Goal: Transaction & Acquisition: Purchase product/service

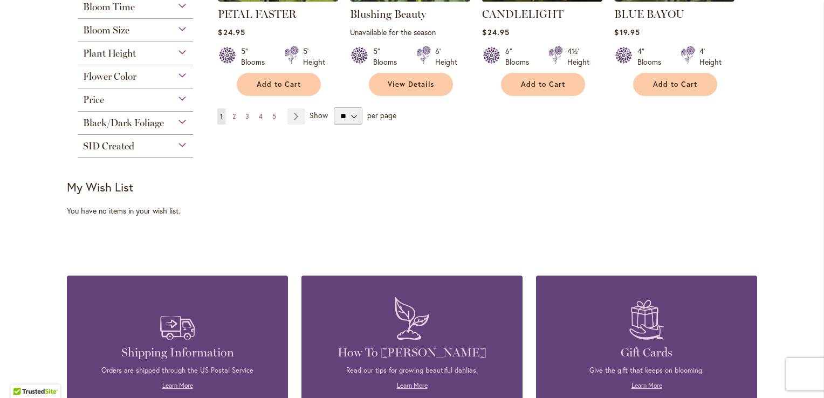
scroll to position [1024, 0]
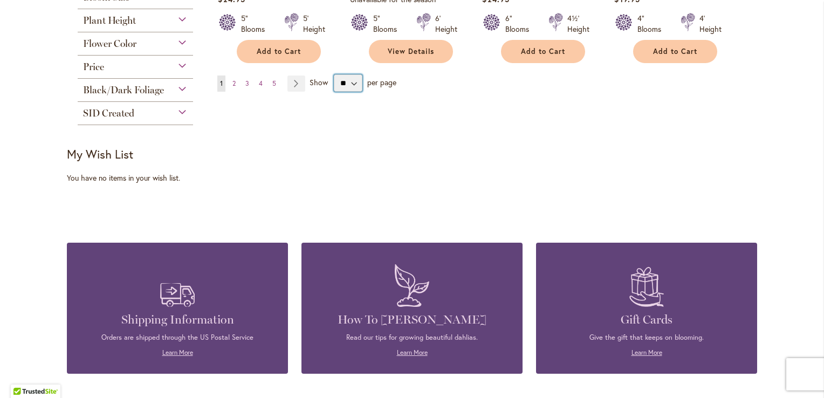
click at [348, 86] on select "** ** ** **" at bounding box center [348, 82] width 29 height 17
select select "**"
click at [334, 74] on select "** ** ** **" at bounding box center [348, 82] width 29 height 17
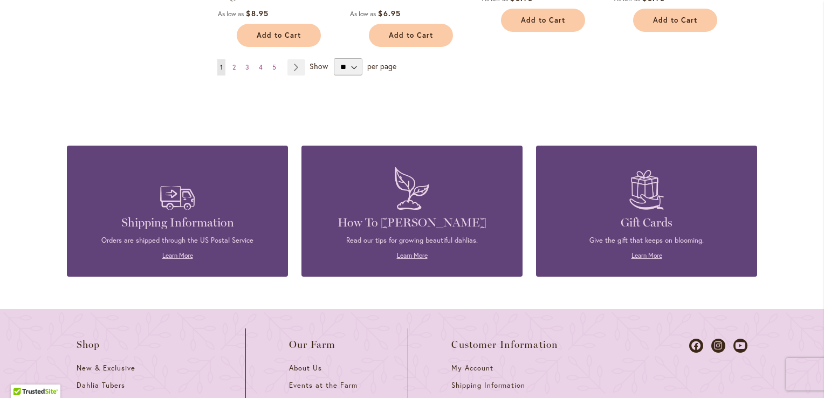
scroll to position [3504, 0]
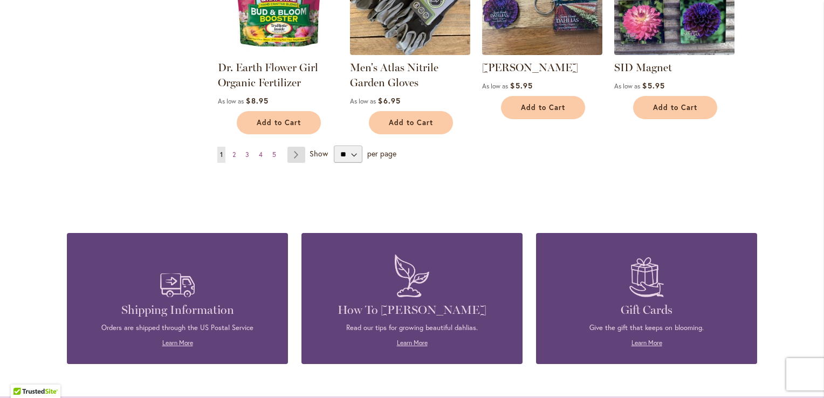
click at [293, 147] on link "Page Next" at bounding box center [296, 155] width 18 height 16
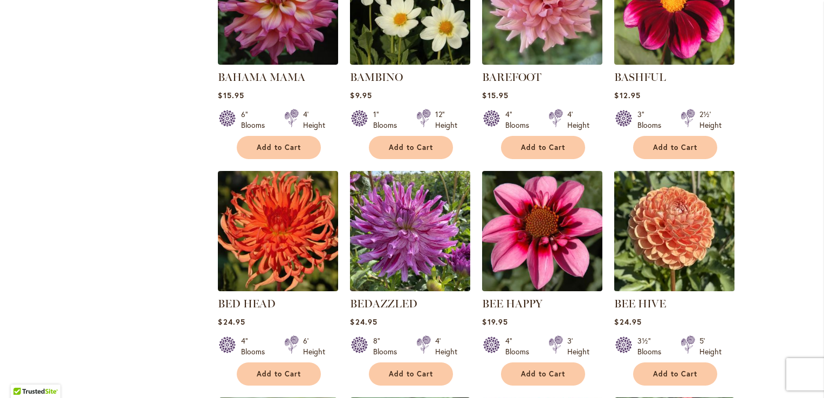
scroll to position [2048, 0]
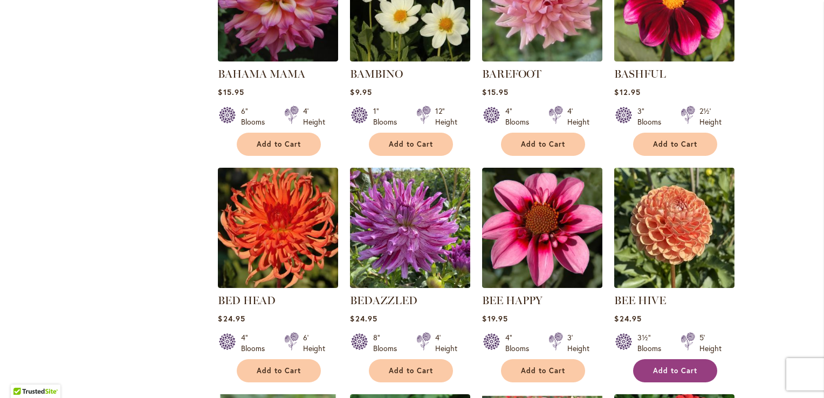
click at [685, 366] on span "Add to Cart" at bounding box center [675, 370] width 44 height 9
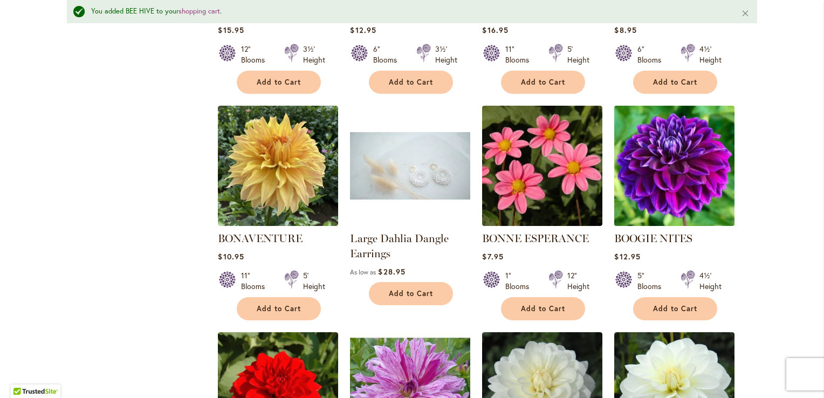
scroll to position [3288, 0]
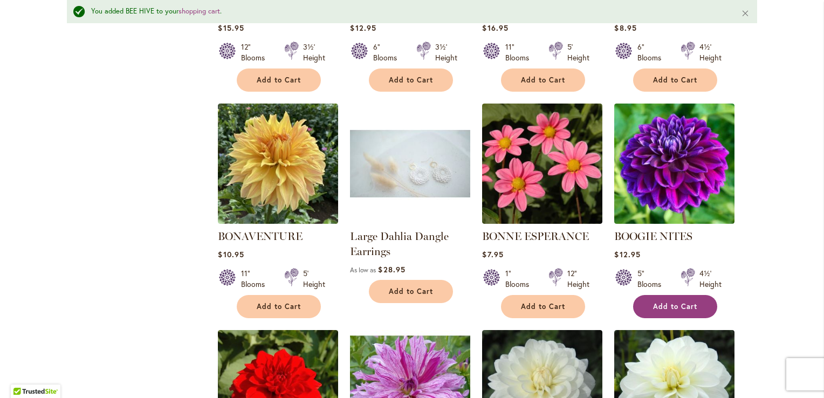
click at [653, 295] on button "Add to Cart" at bounding box center [675, 306] width 84 height 23
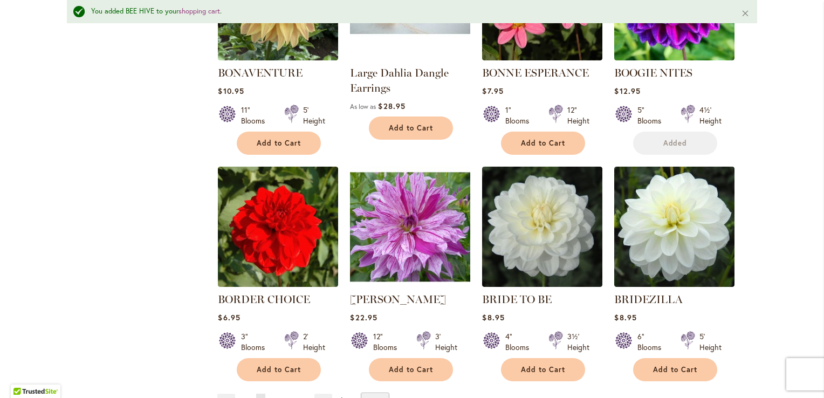
scroll to position [3504, 0]
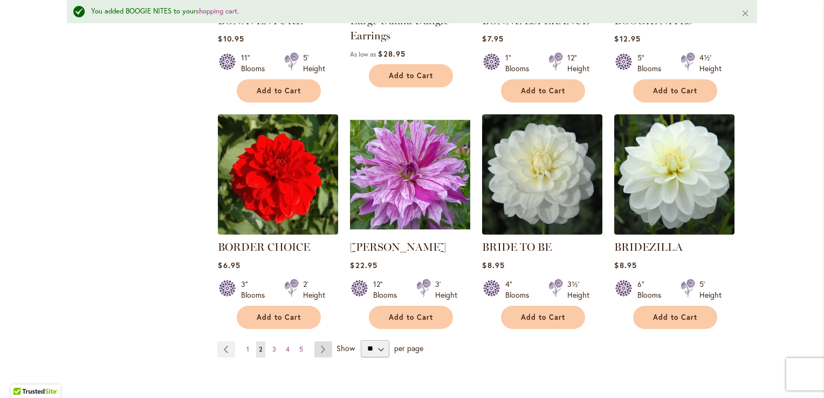
click at [318, 341] on link "Page Next" at bounding box center [323, 349] width 18 height 16
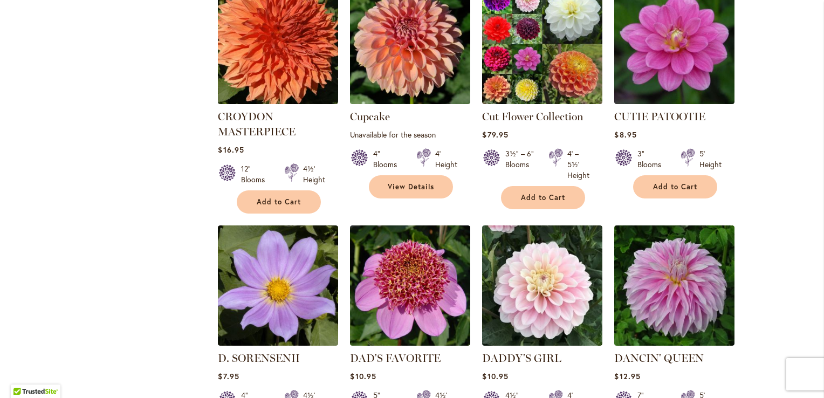
scroll to position [3019, 0]
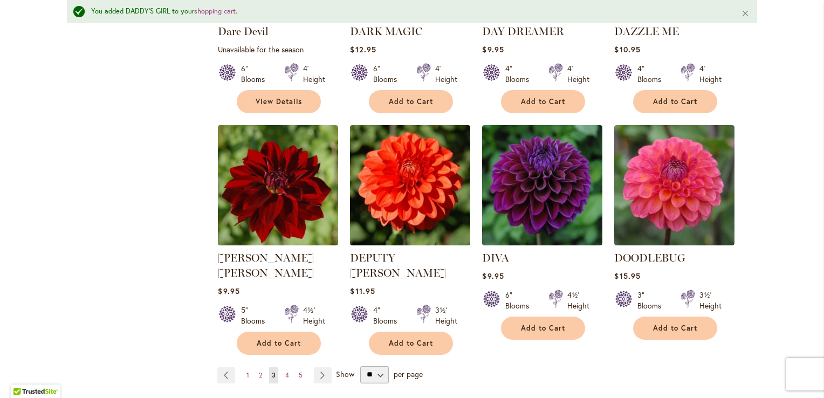
scroll to position [3612, 0]
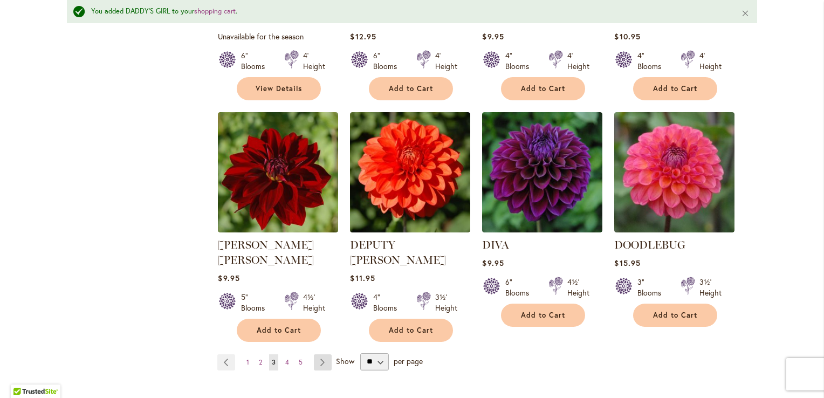
click at [325, 354] on link "Page Next" at bounding box center [323, 362] width 18 height 16
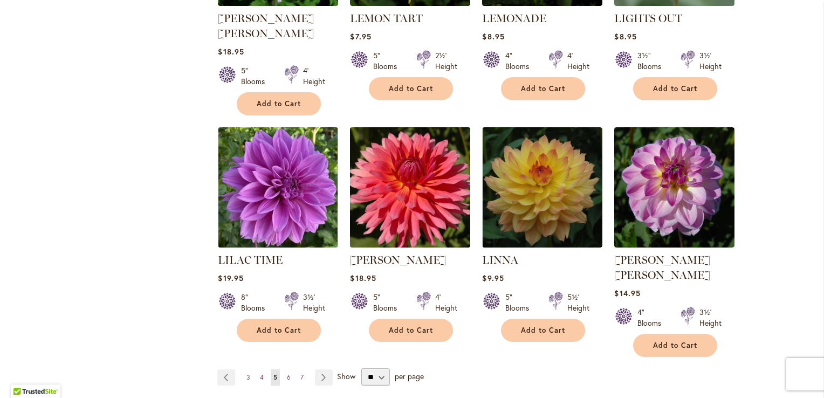
scroll to position [3617, 0]
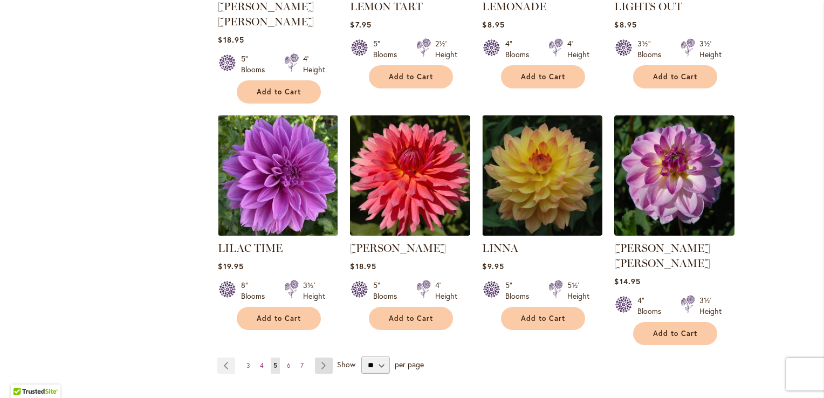
click at [316, 357] on link "Page Next" at bounding box center [324, 365] width 18 height 16
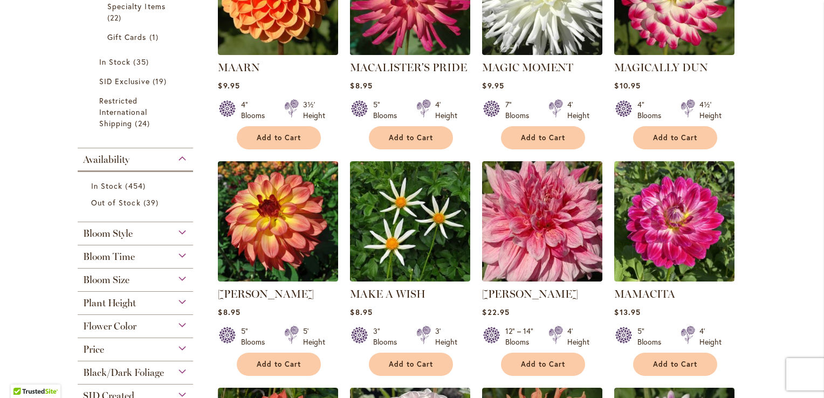
scroll to position [755, 0]
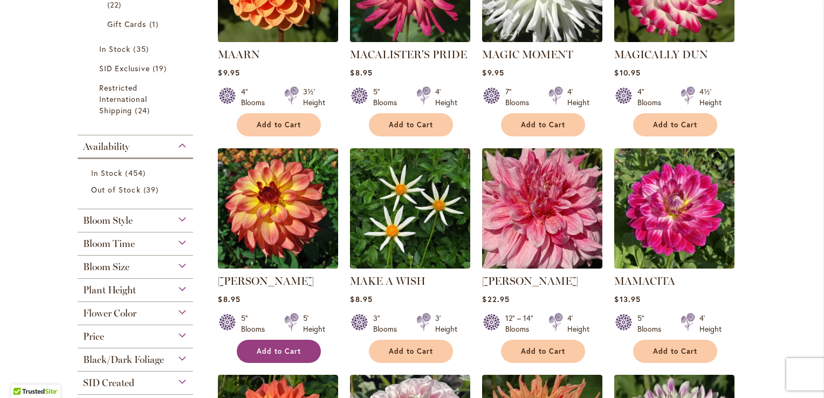
click at [266, 347] on span "Add to Cart" at bounding box center [279, 351] width 44 height 9
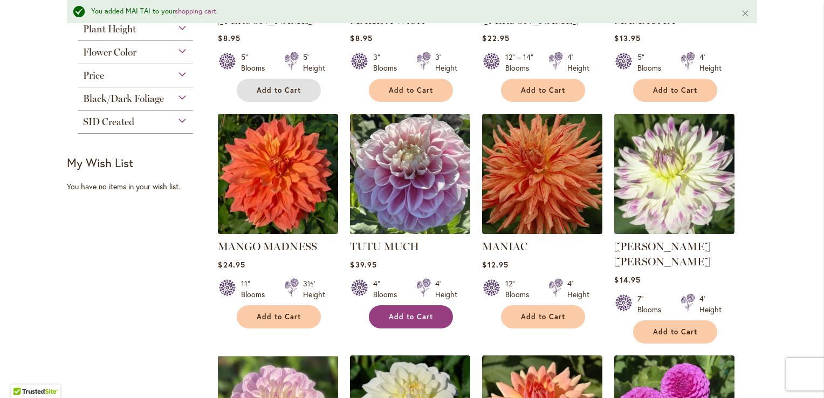
scroll to position [1052, 0]
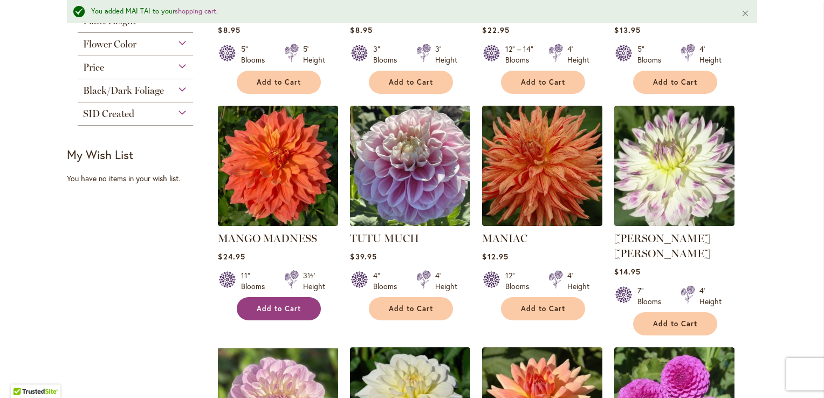
click at [279, 304] on span "Add to Cart" at bounding box center [279, 308] width 44 height 9
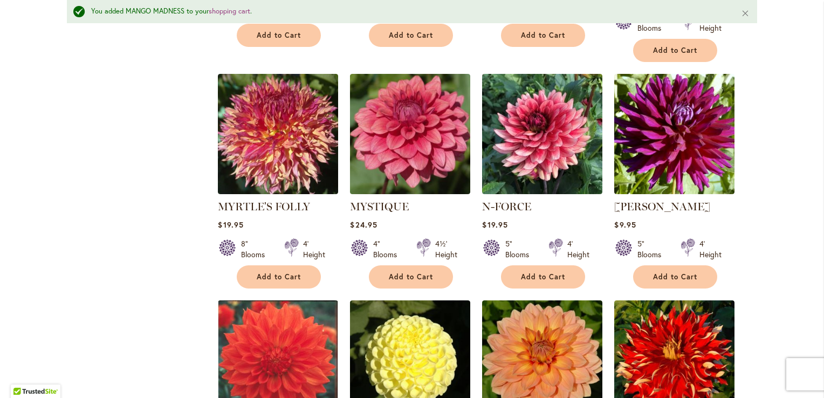
scroll to position [2831, 0]
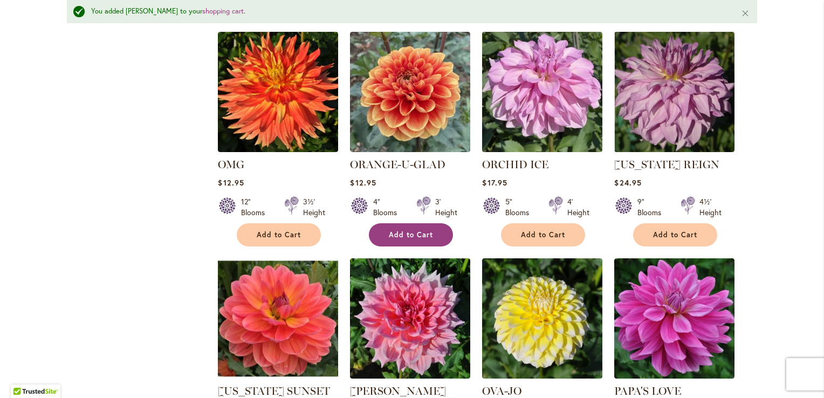
scroll to position [3532, 0]
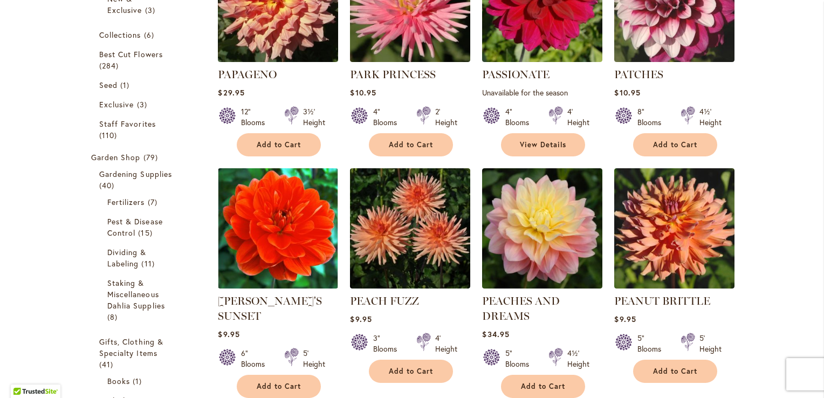
scroll to position [270, 0]
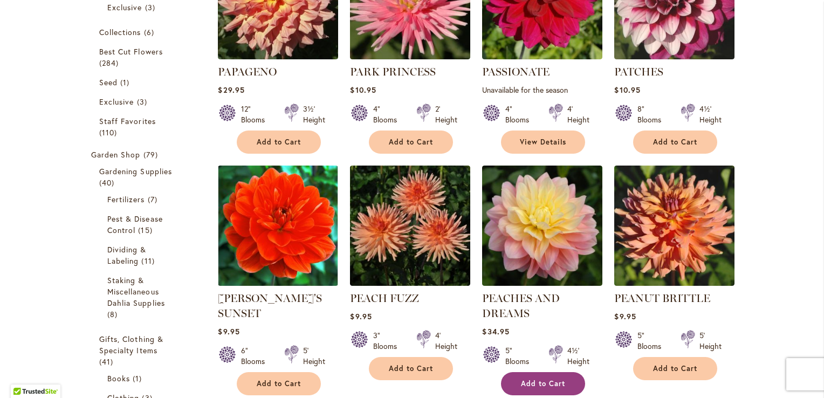
click at [554, 374] on button "Add to Cart" at bounding box center [543, 383] width 84 height 23
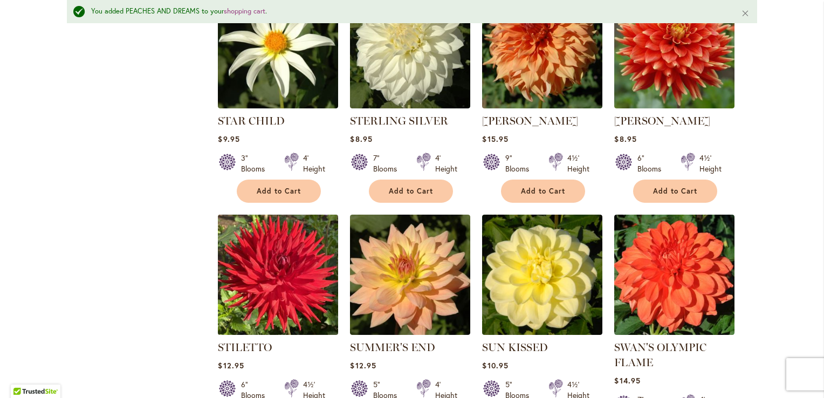
scroll to position [3586, 0]
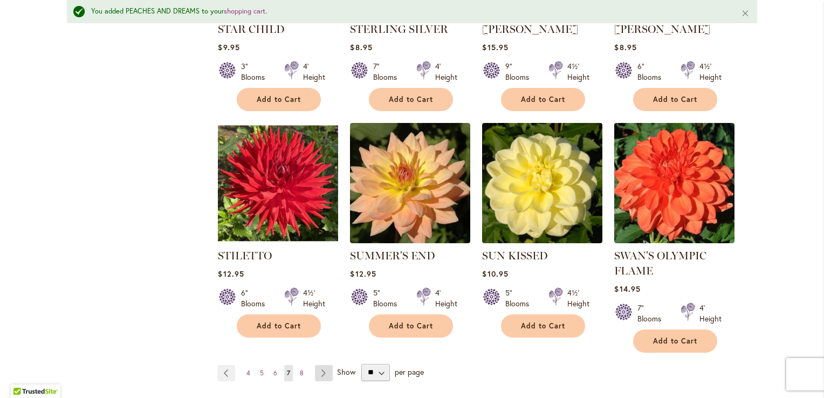
click at [323, 365] on link "Page Next" at bounding box center [324, 373] width 18 height 16
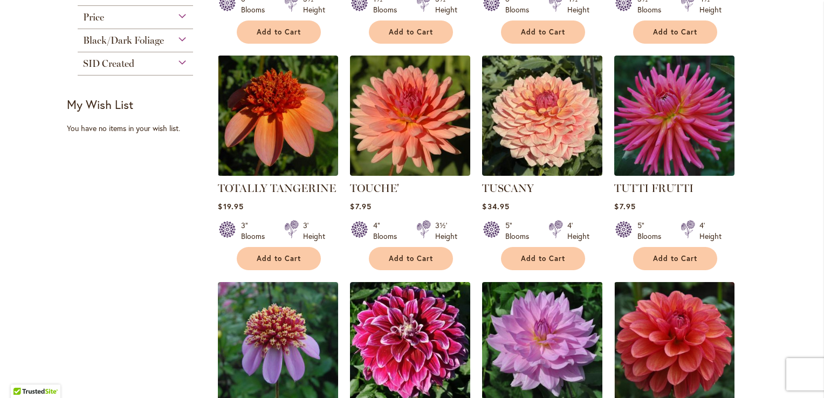
scroll to position [1078, 0]
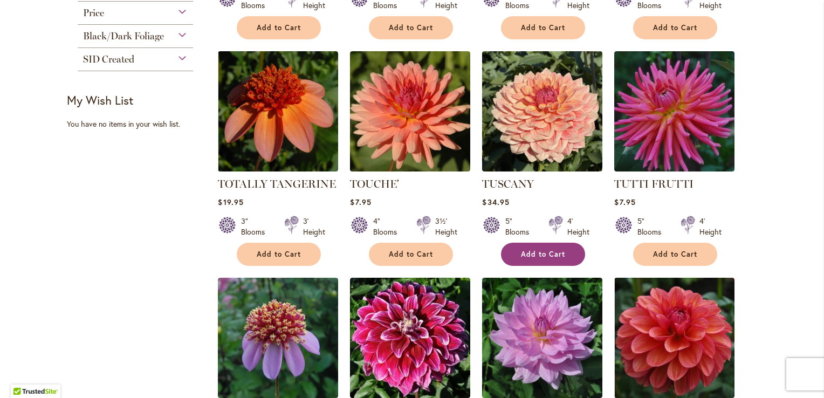
click at [513, 243] on button "Add to Cart" at bounding box center [543, 254] width 84 height 23
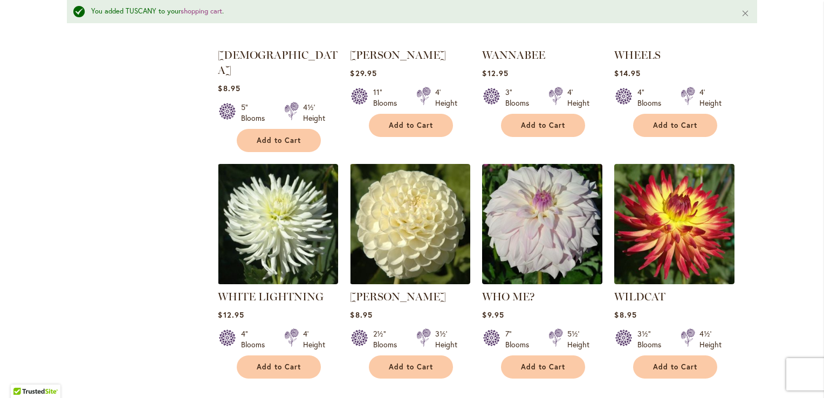
scroll to position [1591, 0]
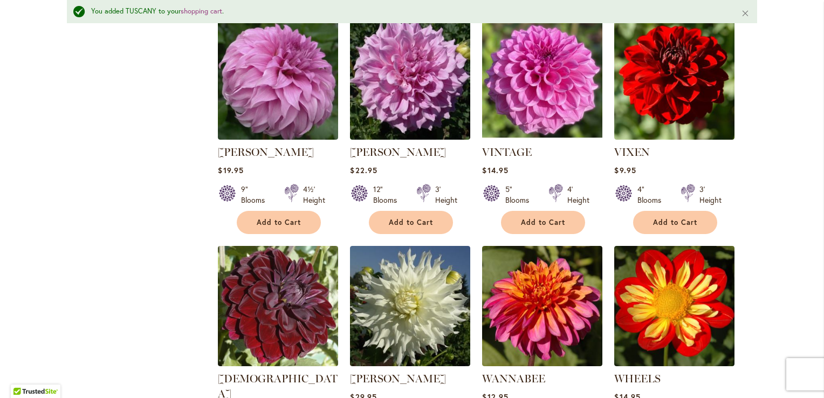
click at [705, 14] on div "You added TUSCANY to your shopping cart ." at bounding box center [407, 11] width 633 height 10
click at [744, 11] on button "Close" at bounding box center [745, 13] width 23 height 26
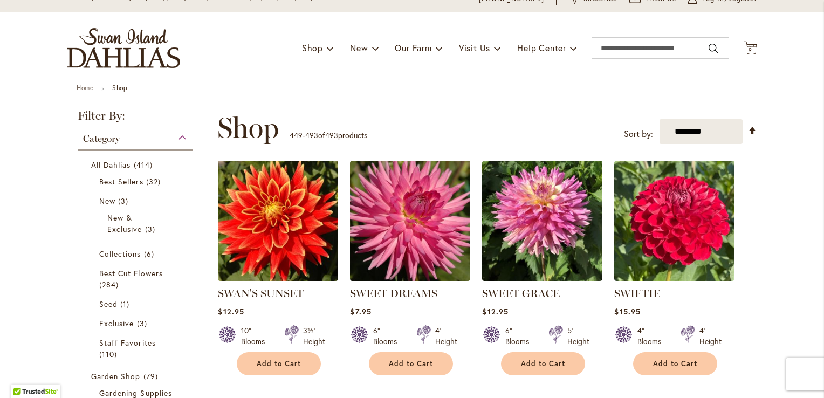
scroll to position [0, 0]
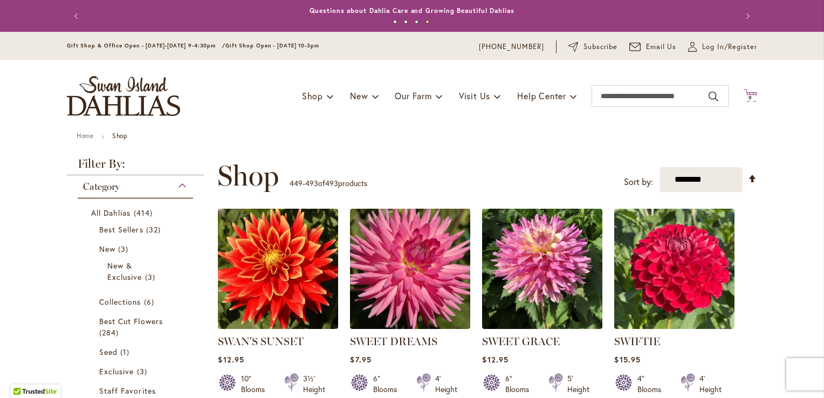
click at [744, 91] on icon "Cart .cls-1 { fill: #231f20; }" at bounding box center [749, 95] width 13 height 13
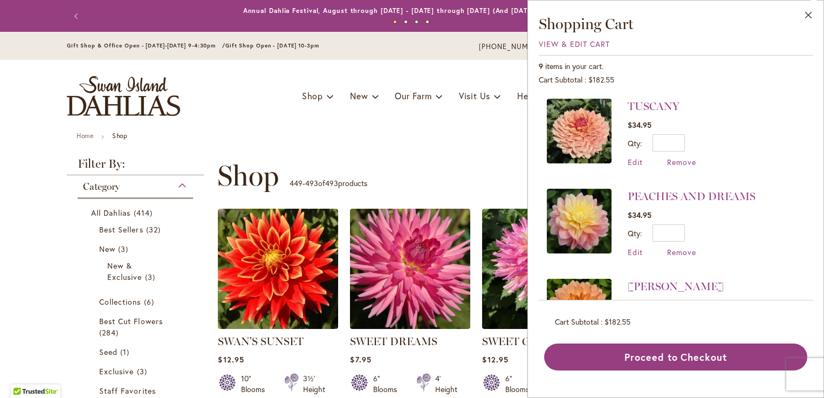
click at [750, 77] on div "Cart Subtotal $182.55" at bounding box center [676, 79] width 274 height 11
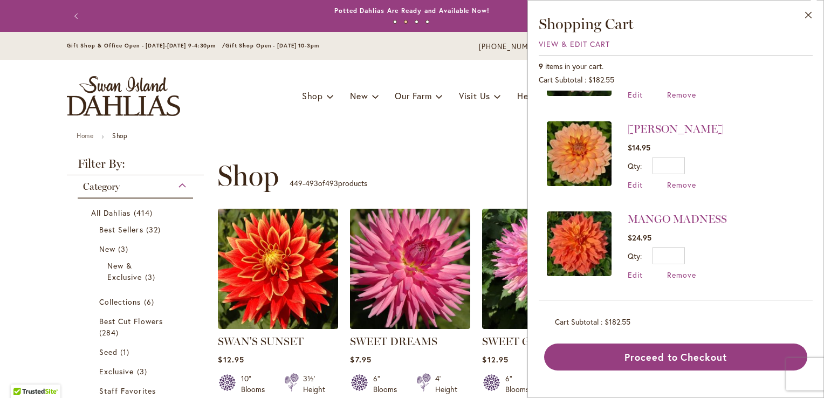
scroll to position [162, 0]
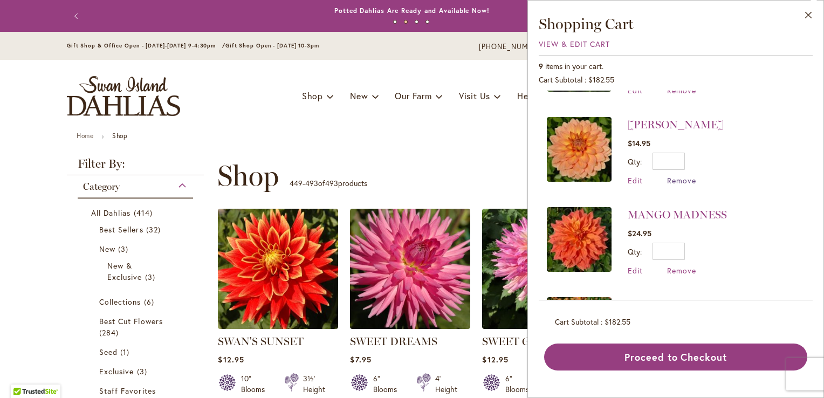
click at [681, 177] on span "Remove" at bounding box center [681, 180] width 29 height 10
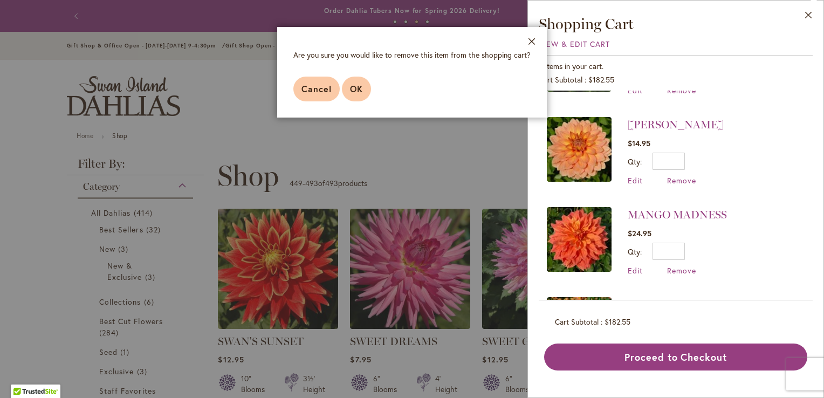
click at [355, 88] on span "OK" at bounding box center [356, 88] width 13 height 11
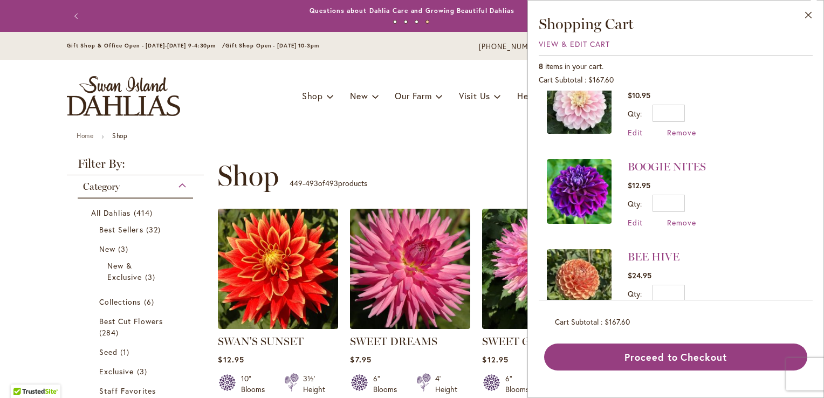
scroll to position [507, 0]
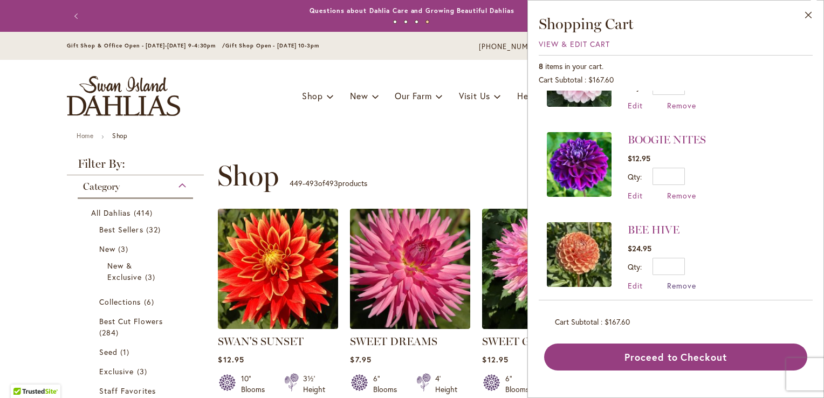
click at [672, 280] on span "Remove" at bounding box center [681, 285] width 29 height 10
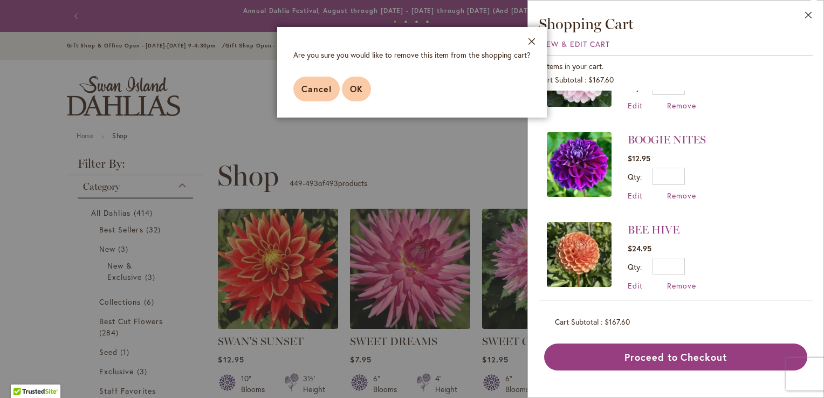
click at [353, 91] on span "OK" at bounding box center [356, 88] width 13 height 11
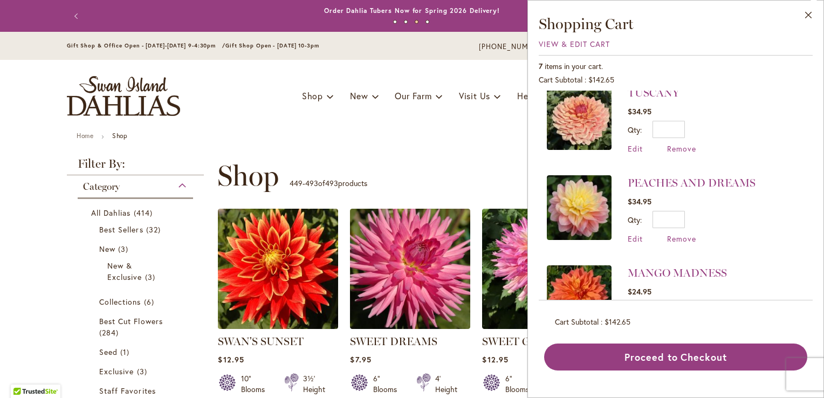
scroll to position [0, 0]
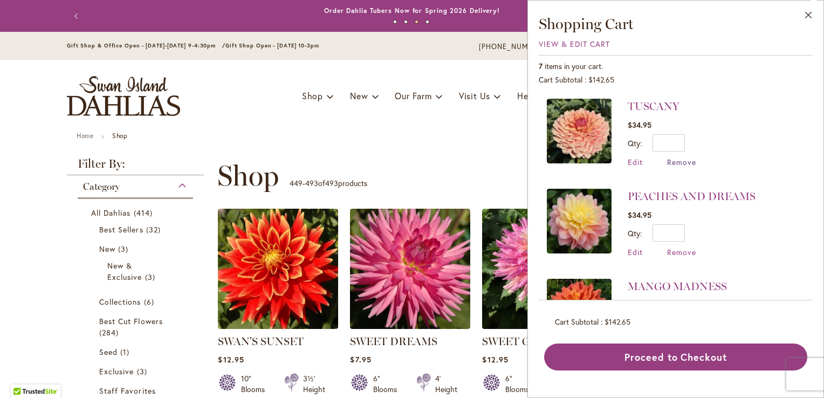
click at [680, 162] on span "Remove" at bounding box center [681, 162] width 29 height 10
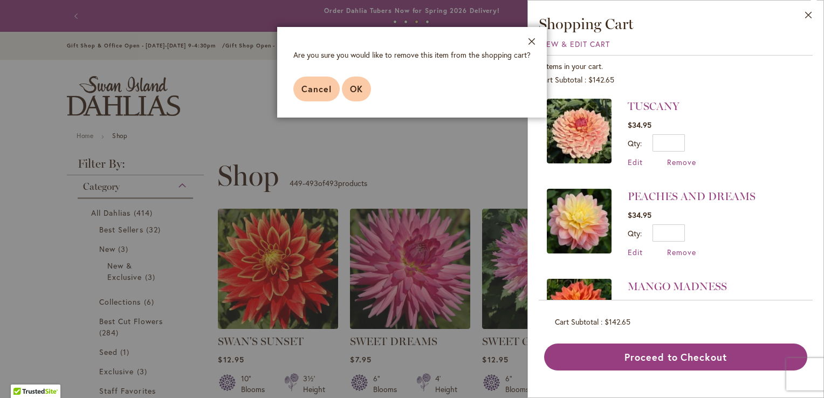
click at [363, 85] on button "OK" at bounding box center [356, 89] width 29 height 25
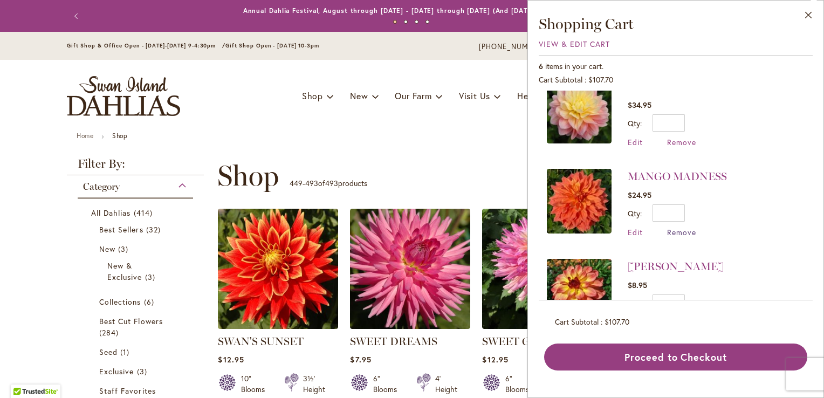
scroll to position [54, 0]
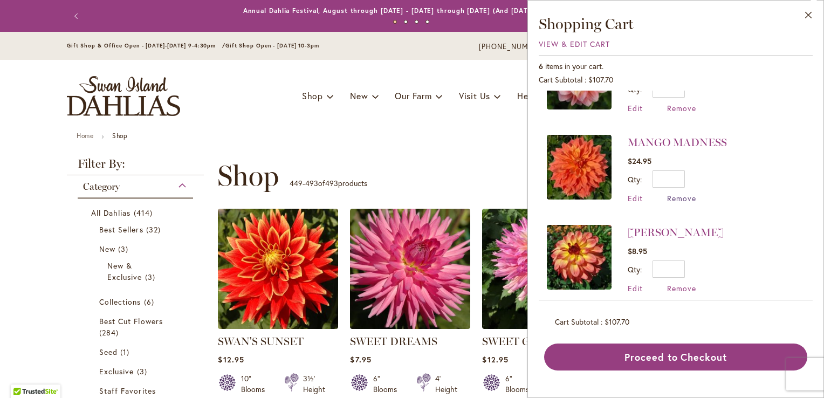
click at [688, 195] on span "Remove" at bounding box center [681, 198] width 29 height 10
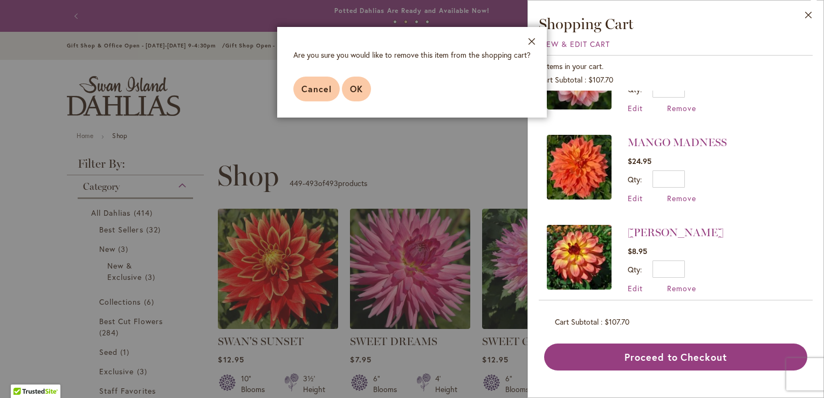
click at [348, 87] on button "OK" at bounding box center [356, 89] width 29 height 25
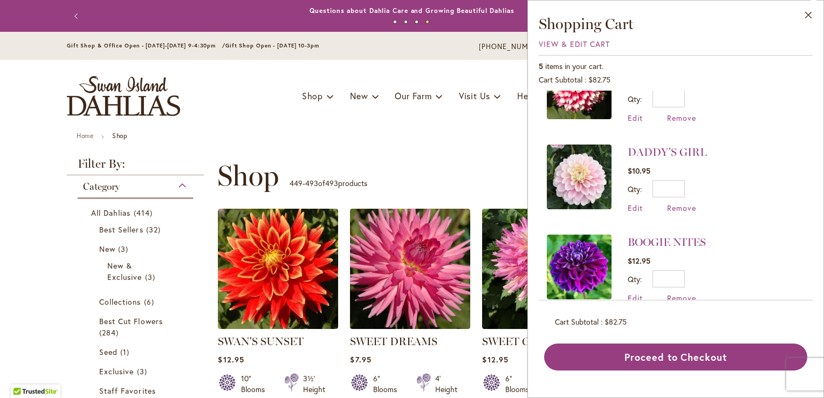
scroll to position [240, 0]
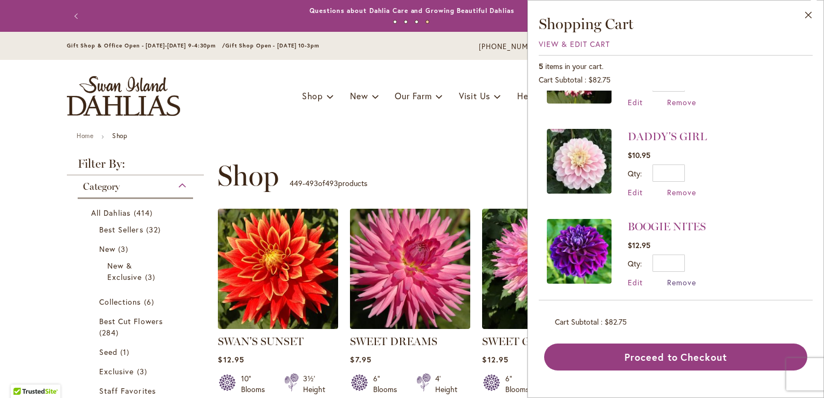
click at [681, 277] on span "Remove" at bounding box center [681, 282] width 29 height 10
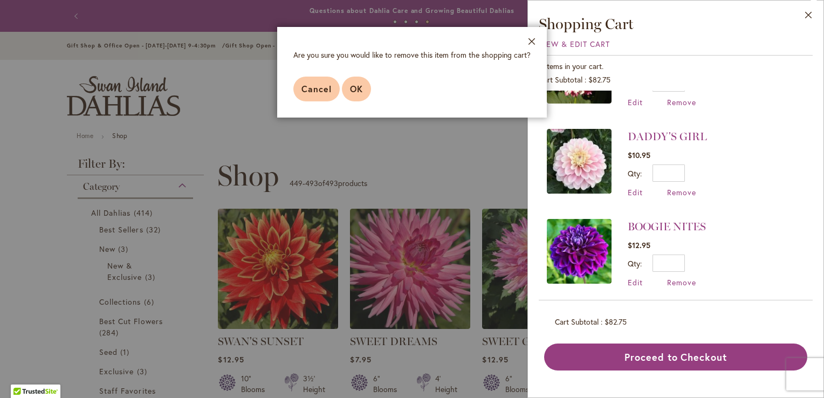
click at [362, 89] on span "OK" at bounding box center [356, 88] width 13 height 11
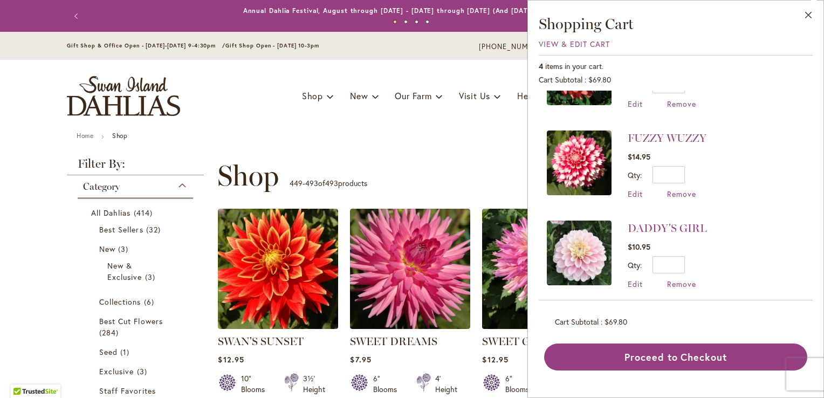
scroll to position [151, 0]
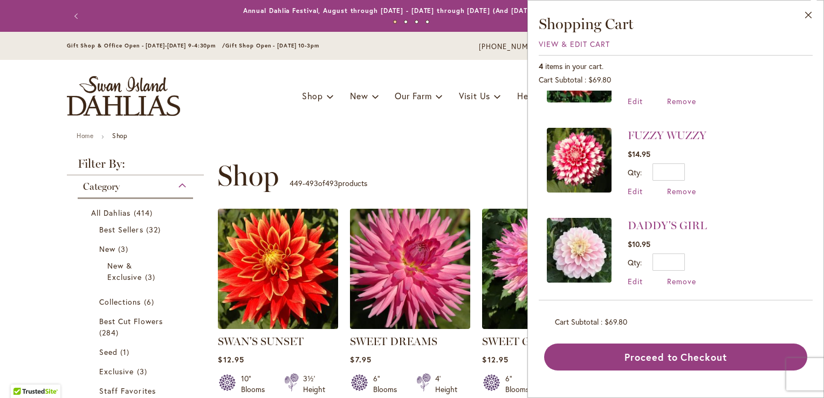
click at [576, 161] on img at bounding box center [579, 160] width 65 height 65
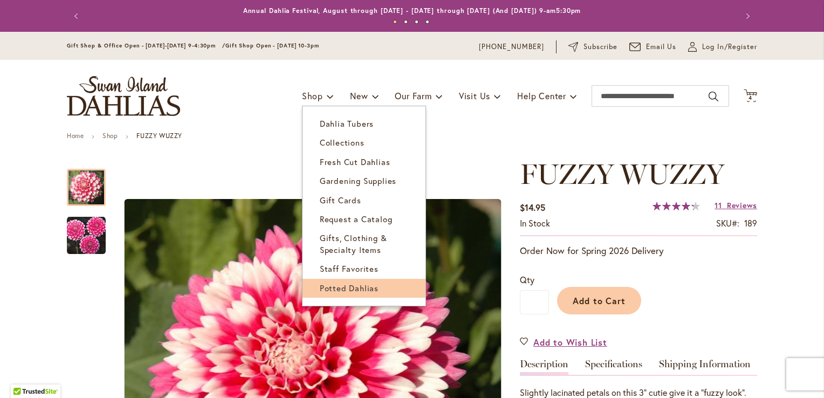
click at [347, 292] on span "Potted Dahlias" at bounding box center [349, 287] width 59 height 11
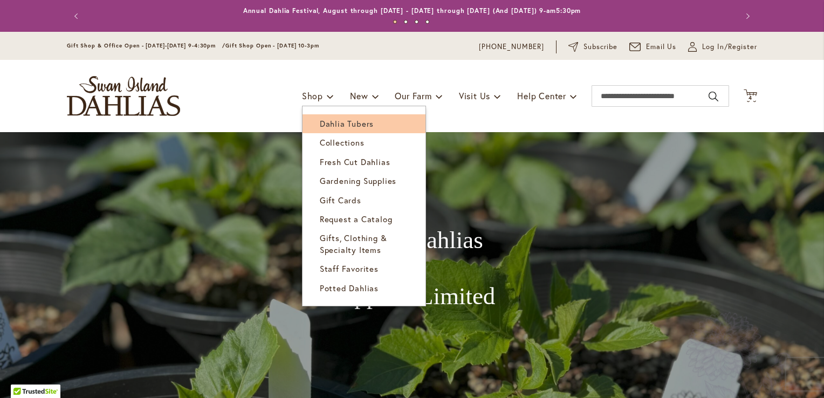
click at [329, 125] on span "Dahlia Tubers" at bounding box center [347, 123] width 54 height 11
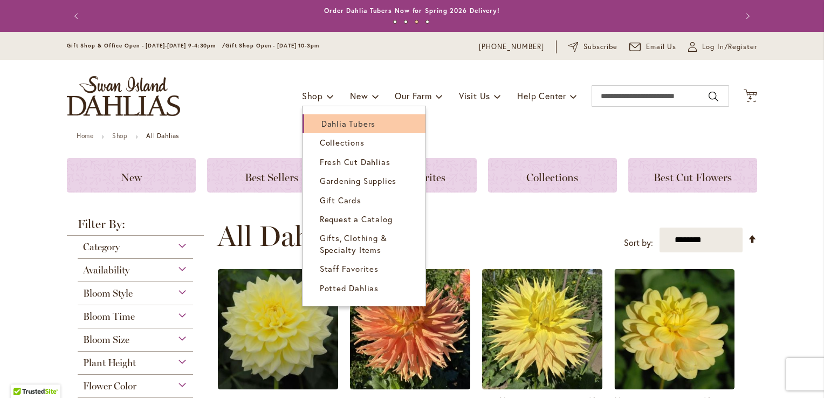
click at [349, 126] on span "Dahlia Tubers" at bounding box center [348, 123] width 54 height 11
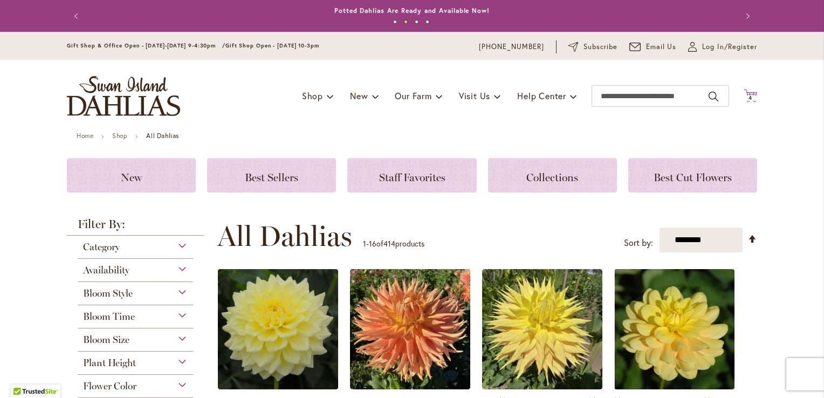
click at [746, 91] on icon "Cart .cls-1 { fill: #231f20; }" at bounding box center [749, 95] width 13 height 13
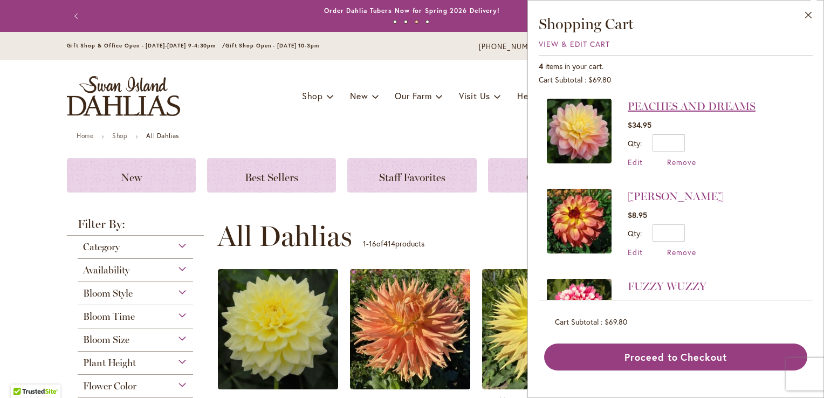
click at [686, 107] on link "PEACHES AND DREAMS" at bounding box center [691, 106] width 128 height 13
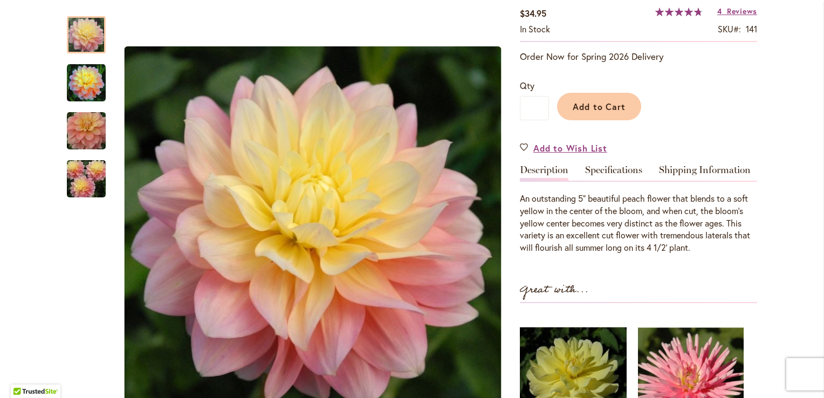
scroll to position [54, 0]
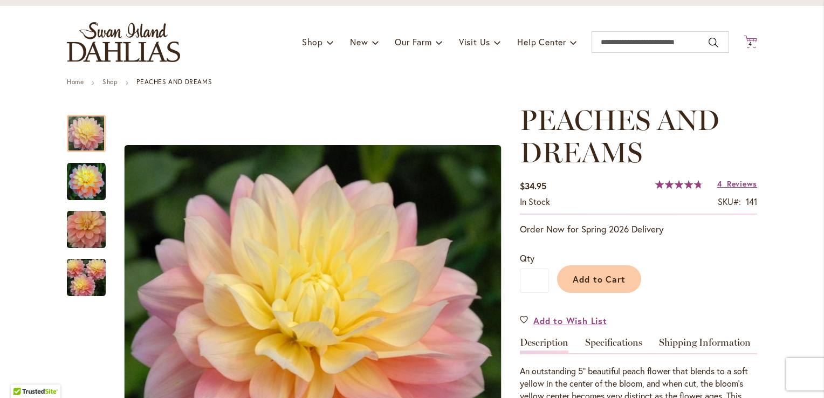
click at [748, 43] on span "4 4 items" at bounding box center [750, 44] width 11 height 5
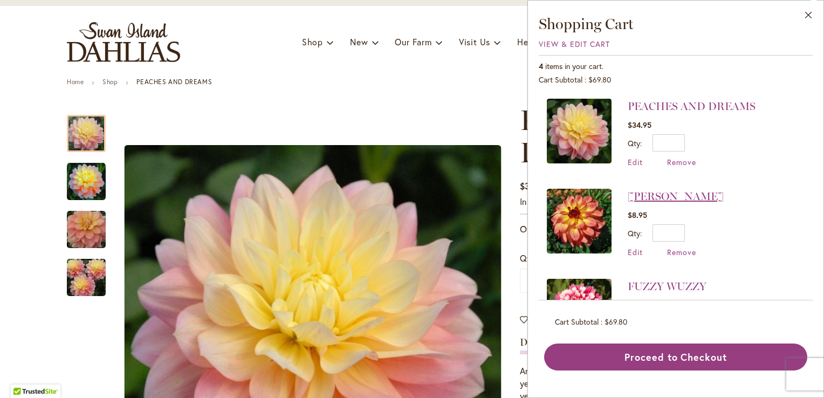
click at [656, 198] on link "[PERSON_NAME]" at bounding box center [675, 196] width 96 height 13
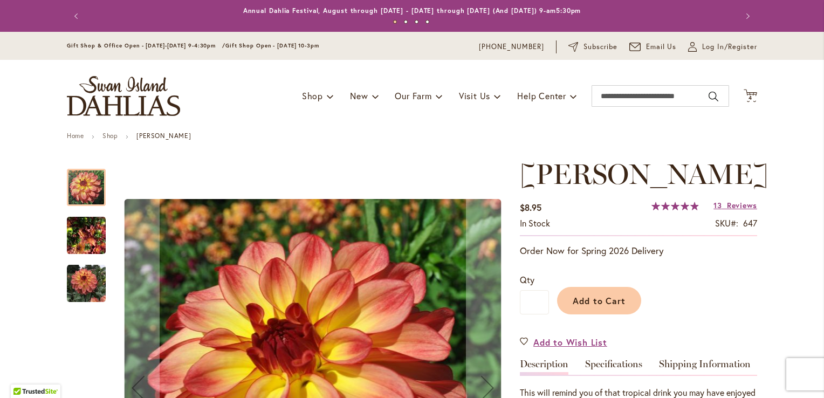
click at [753, 103] on div "Toggle Nav Shop Dahlia Tubers Collections Fresh Cut Dahlias Gardening Supplies …" at bounding box center [412, 96] width 712 height 72
click at [743, 93] on icon "Cart .cls-1 { fill: #231f20; }" at bounding box center [749, 95] width 13 height 13
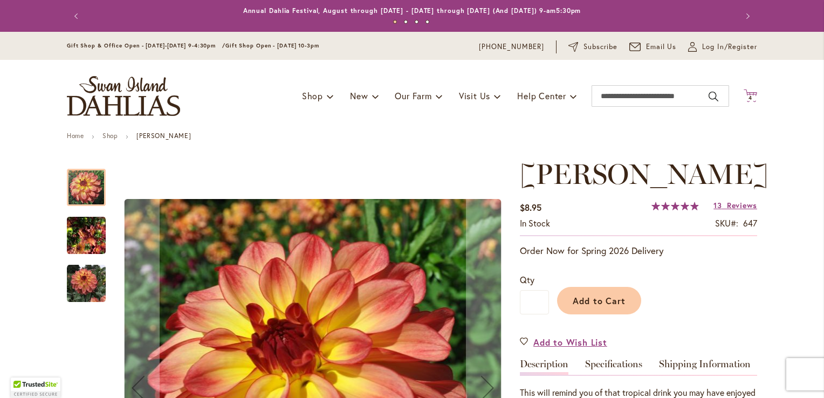
click at [749, 98] on span "4 4 items" at bounding box center [750, 97] width 11 height 5
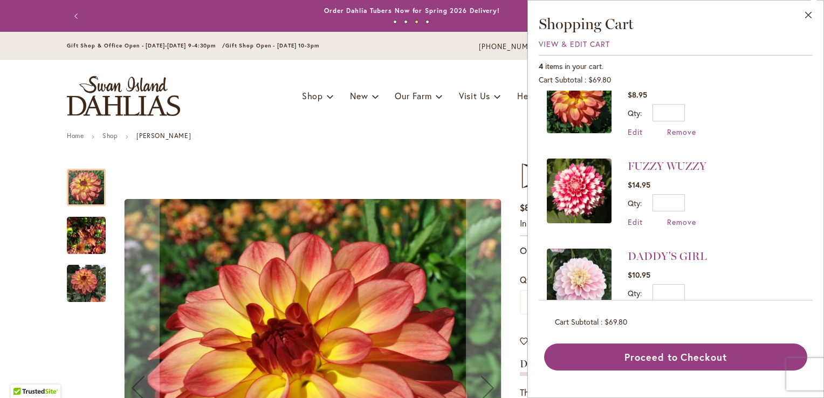
scroll to position [151, 0]
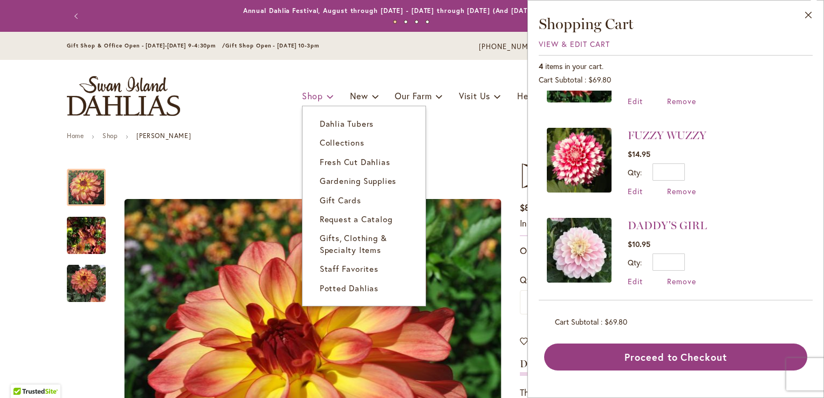
click at [308, 93] on span "Shop" at bounding box center [312, 95] width 21 height 11
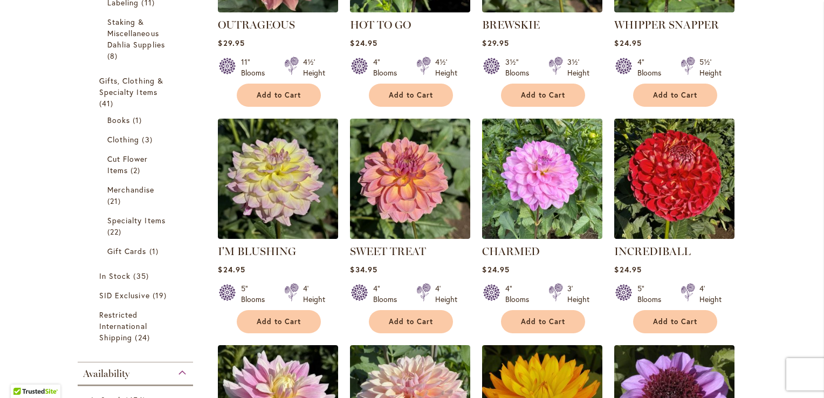
scroll to position [1024, 0]
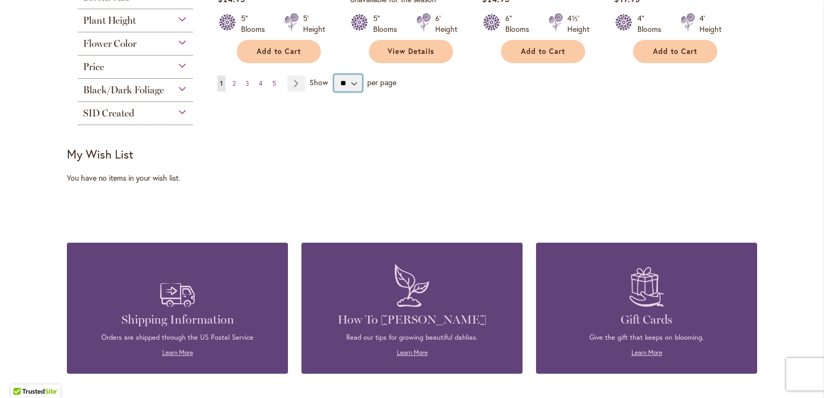
click at [353, 80] on select "** ** ** **" at bounding box center [348, 82] width 29 height 17
select select "**"
click at [334, 74] on select "** ** ** **" at bounding box center [348, 82] width 29 height 17
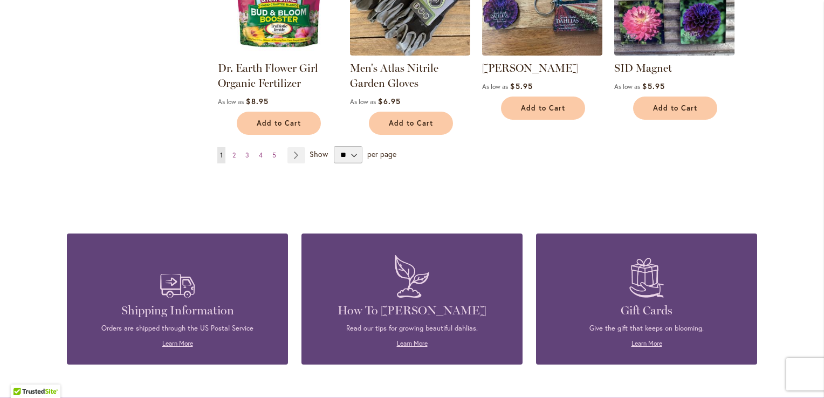
scroll to position [3504, 0]
click at [291, 147] on link "Page Next" at bounding box center [296, 155] width 18 height 16
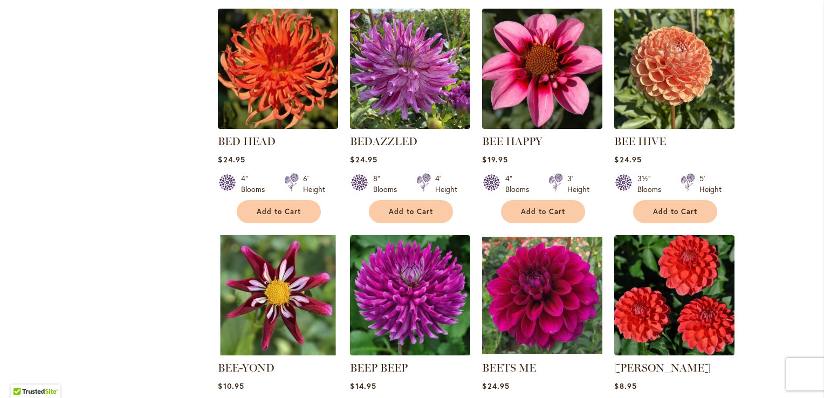
scroll to position [2210, 0]
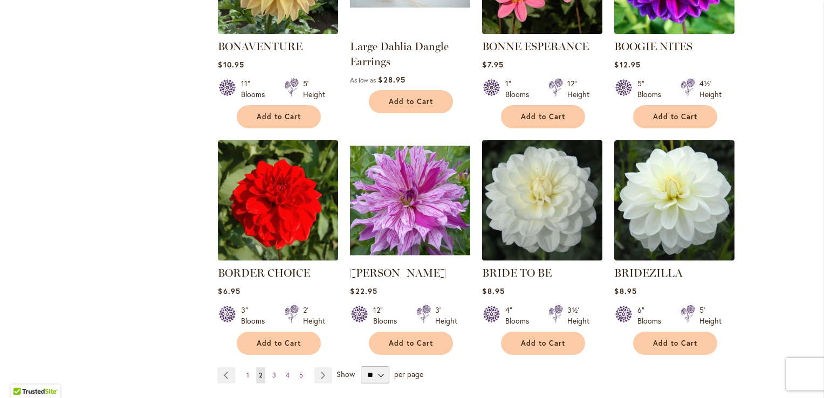
scroll to position [3450, 0]
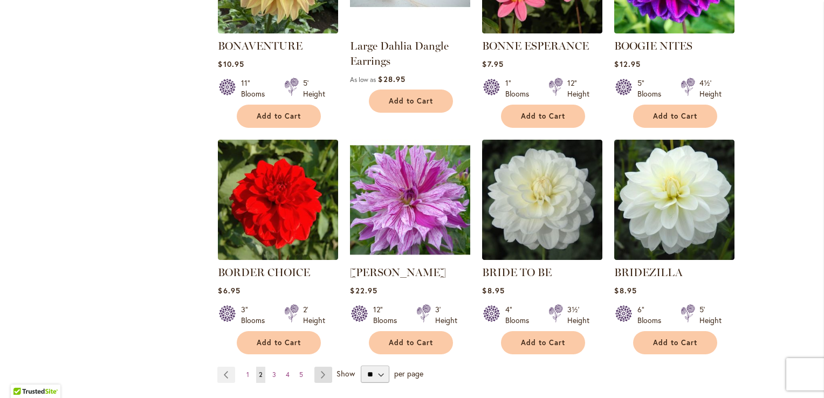
click at [317, 367] on link "Page Next" at bounding box center [323, 375] width 18 height 16
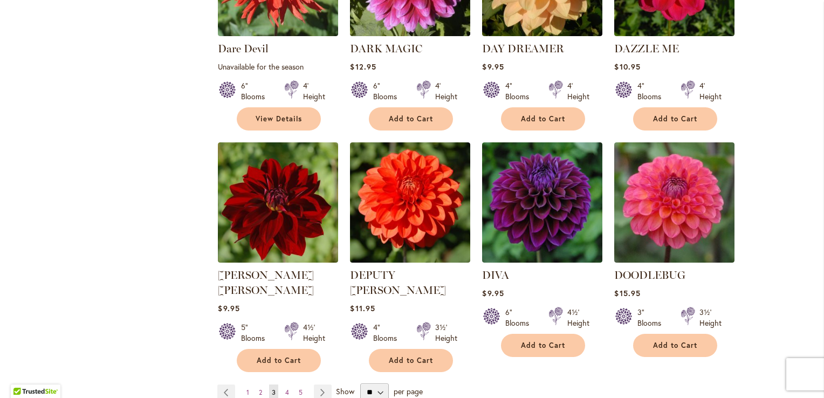
scroll to position [3558, 0]
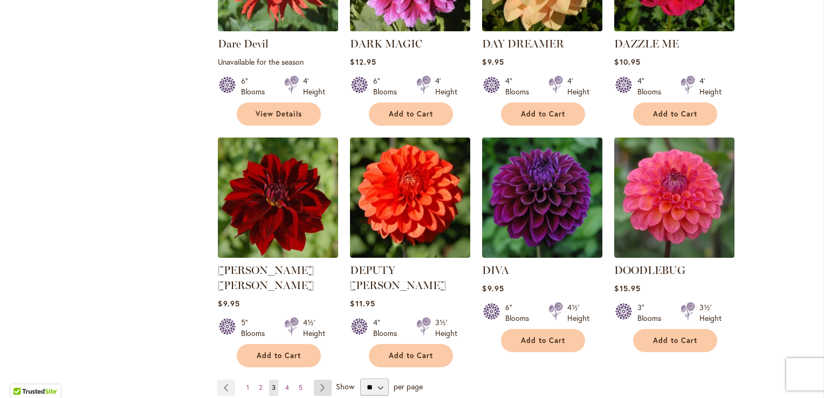
click at [314, 380] on link "Page Next" at bounding box center [323, 388] width 18 height 16
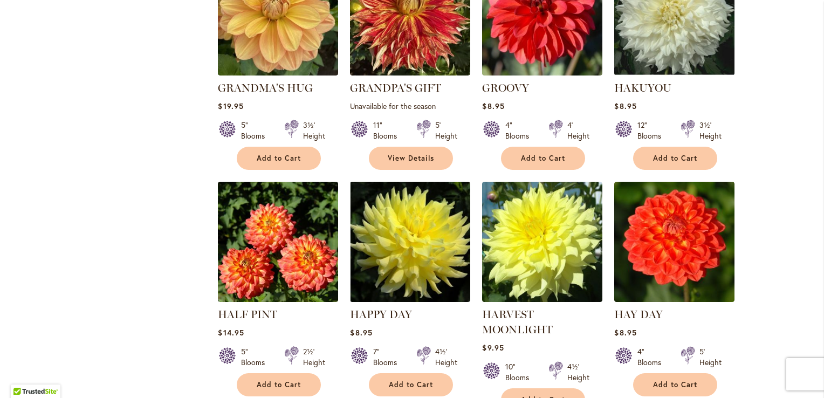
scroll to position [3558, 0]
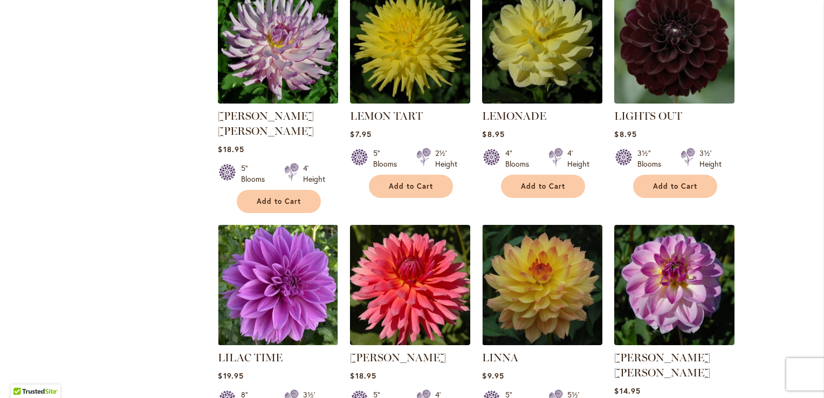
scroll to position [3558, 0]
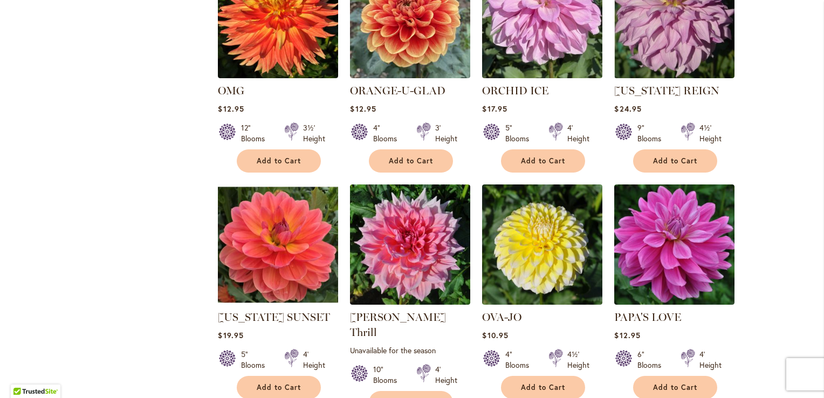
scroll to position [3612, 0]
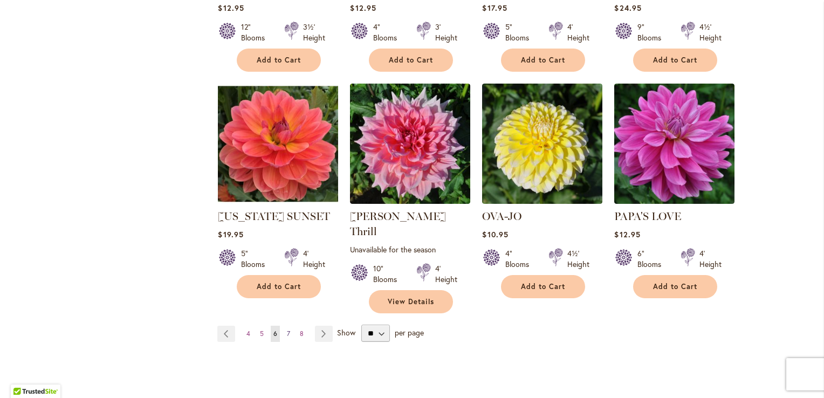
click at [286, 326] on link "Page 7" at bounding box center [288, 334] width 9 height 16
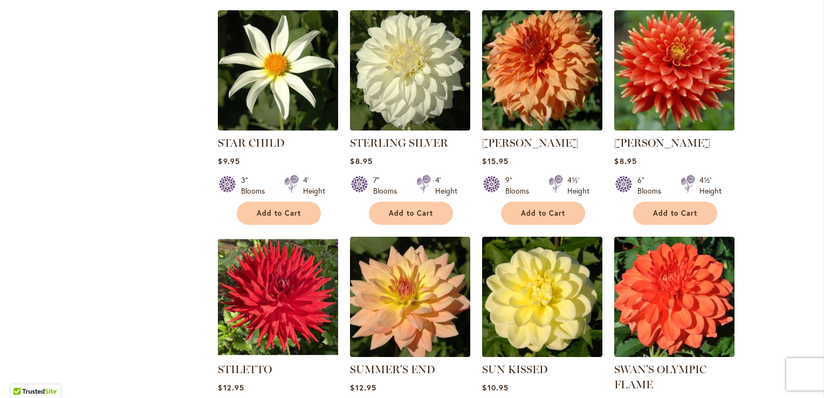
scroll to position [3504, 0]
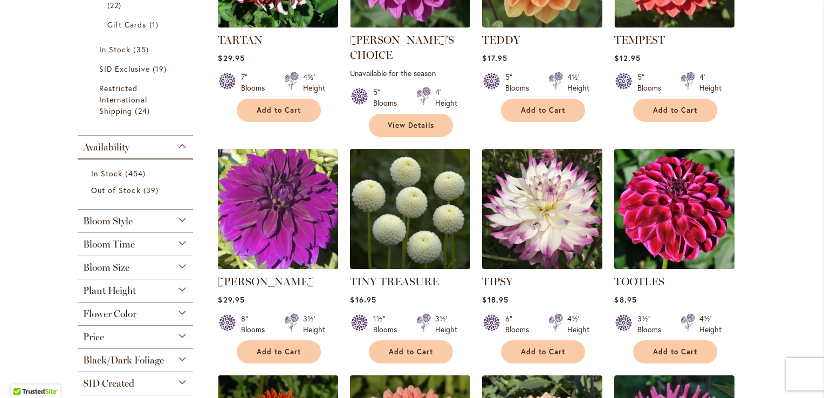
scroll to position [485, 0]
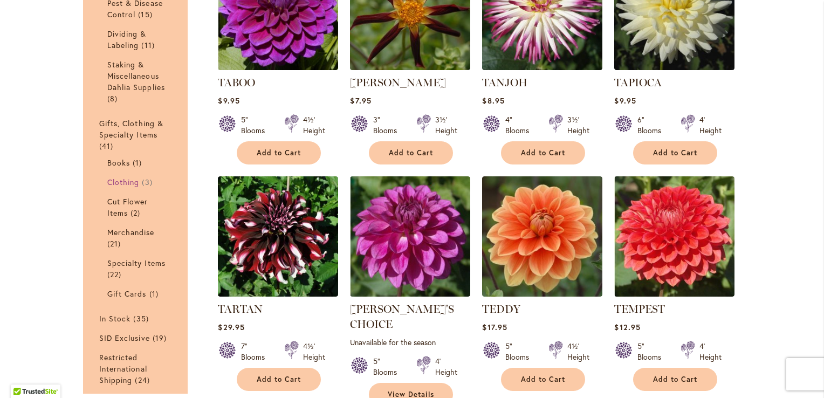
click at [119, 180] on span "Clothing" at bounding box center [123, 182] width 32 height 10
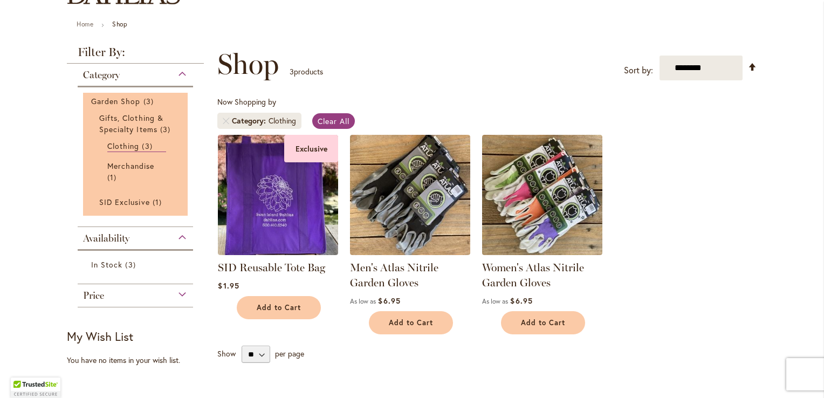
scroll to position [108, 0]
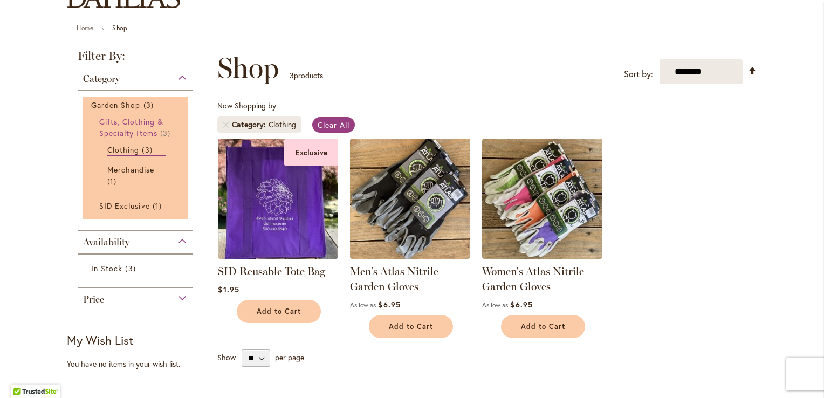
click at [116, 120] on span "Gifts, Clothing & Specialty Items" at bounding box center [131, 127] width 64 height 22
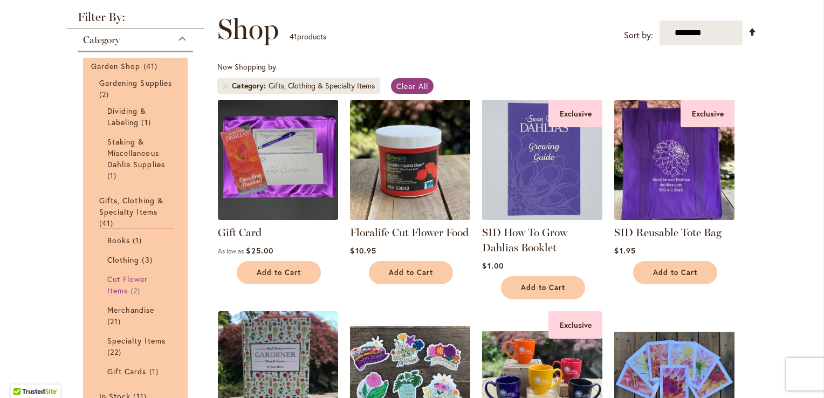
scroll to position [162, 0]
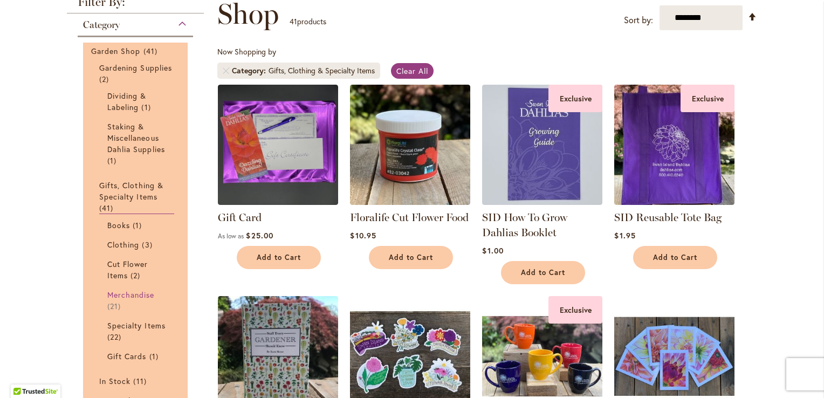
click at [126, 293] on span "Merchandise" at bounding box center [130, 294] width 47 height 10
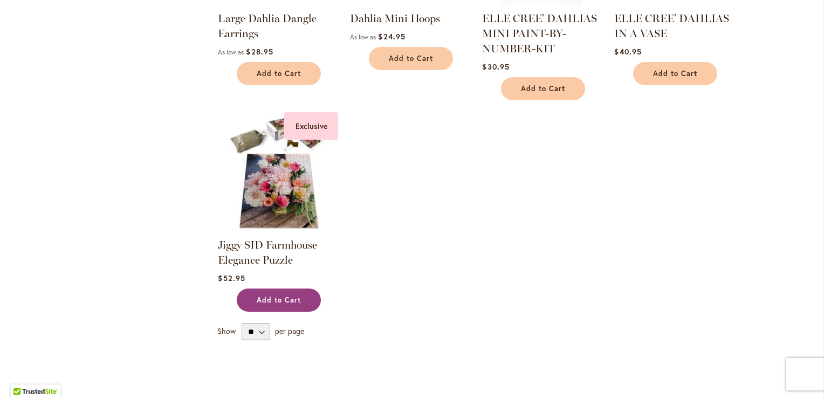
scroll to position [1294, 0]
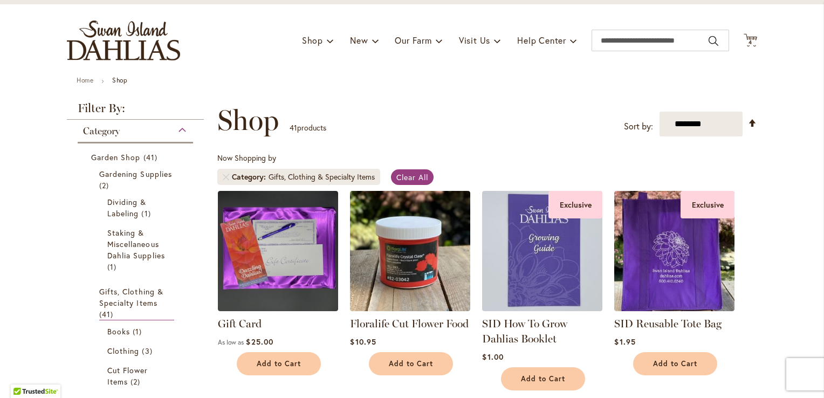
scroll to position [54, 0]
